Goal: Navigation & Orientation: Find specific page/section

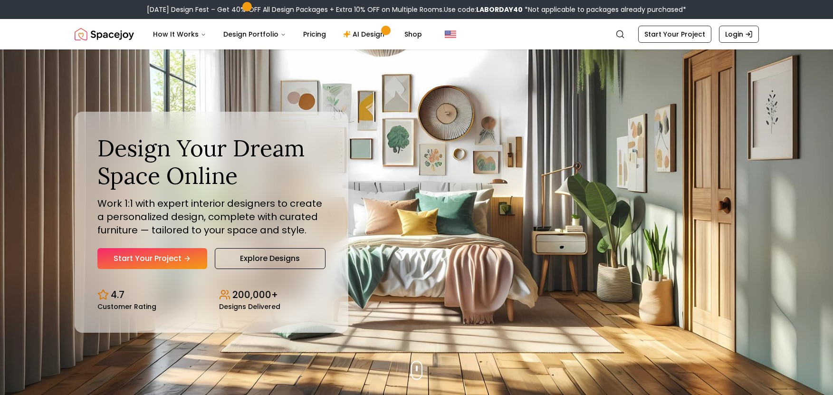
click at [304, 259] on link "Explore Designs" at bounding box center [270, 258] width 111 height 21
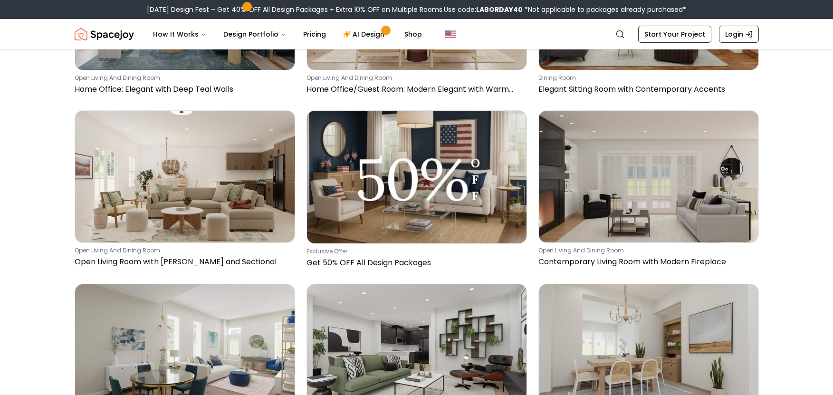
scroll to position [3138, 0]
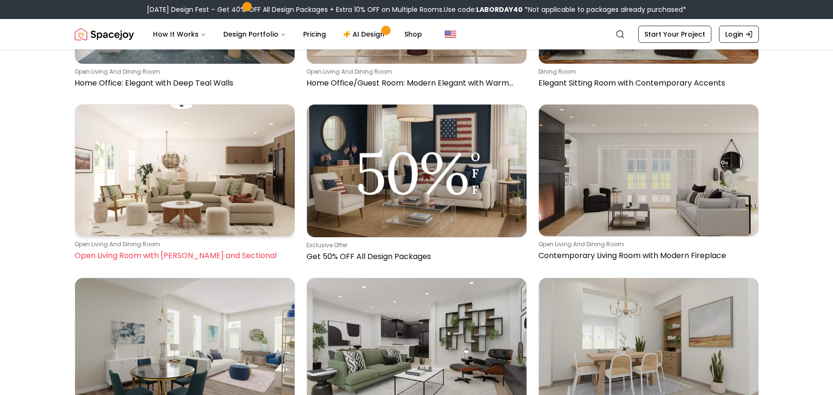
click at [232, 206] on img at bounding box center [185, 171] width 220 height 132
